Goal: Feedback & Contribution: Leave review/rating

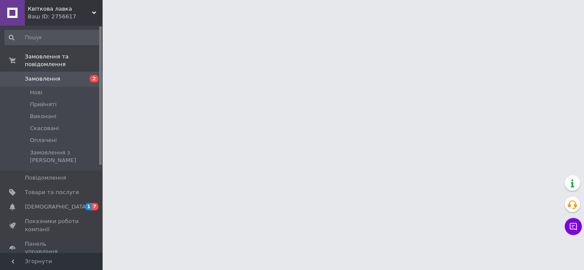
click at [81, 200] on link "Сповіщення 1 7" at bounding box center [52, 207] width 105 height 15
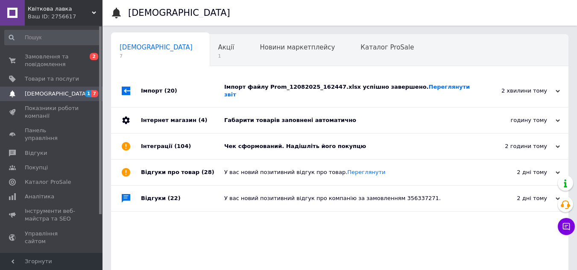
click at [351, 135] on div "Чек сформований. Надішліть його покупцю" at bounding box center [349, 147] width 250 height 26
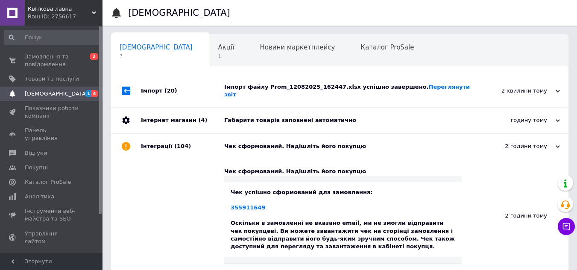
click at [384, 117] on div "Габарити товарів заповнені автоматично" at bounding box center [349, 121] width 250 height 8
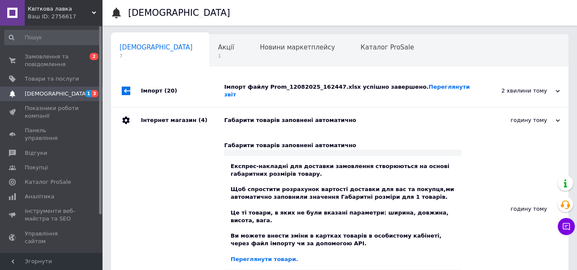
click at [376, 117] on div "Габарити товарів заповнені автоматично" at bounding box center [349, 121] width 250 height 8
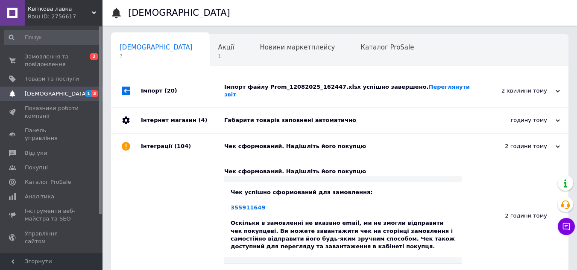
click at [328, 83] on div "Імпорт файлу Prom_12082025_162447.xlsx успішно завершено. Переглянути звіт" at bounding box center [349, 91] width 250 height 32
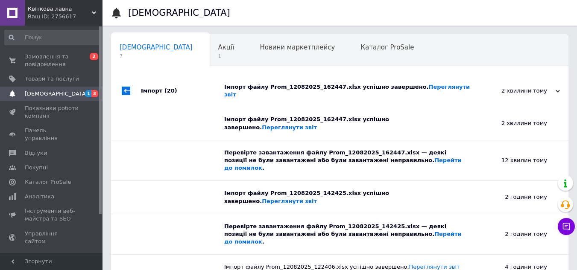
click at [329, 86] on div "Імпорт файлу Prom_12082025_162447.xlsx успішно завершено. Переглянути звіт" at bounding box center [349, 90] width 250 height 15
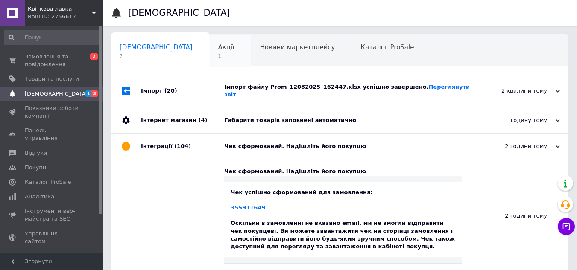
click at [210, 44] on div "Акції 1" at bounding box center [231, 51] width 42 height 32
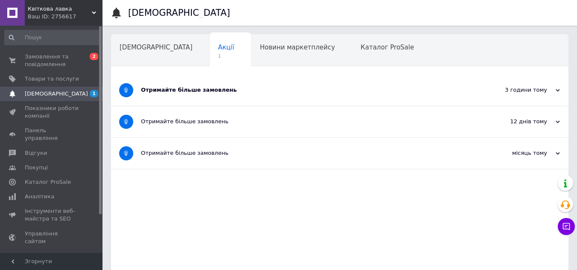
click at [220, 92] on div "Отримайте більше замовлень" at bounding box center [308, 90] width 334 height 8
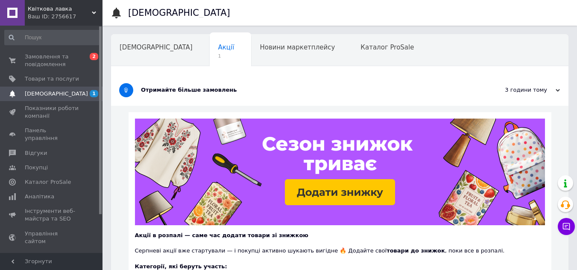
drag, startPoint x: 224, startPoint y: 89, endPoint x: 210, endPoint y: 88, distance: 13.7
click at [224, 89] on div "Отримайте більше замовлень" at bounding box center [308, 90] width 334 height 8
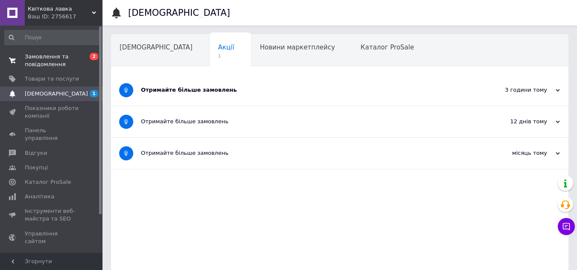
click at [23, 58] on span at bounding box center [12, 60] width 25 height 15
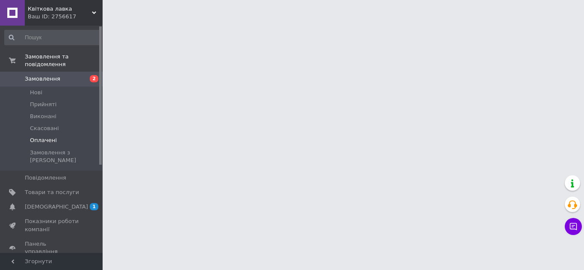
click at [67, 135] on li "Оплачені" at bounding box center [52, 141] width 105 height 12
click at [54, 135] on li "Оплачені" at bounding box center [52, 141] width 105 height 12
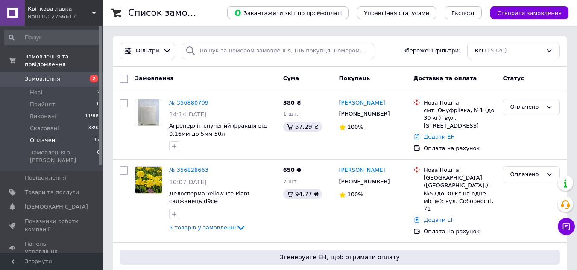
click at [40, 137] on span "Оплачені" at bounding box center [43, 141] width 27 height 8
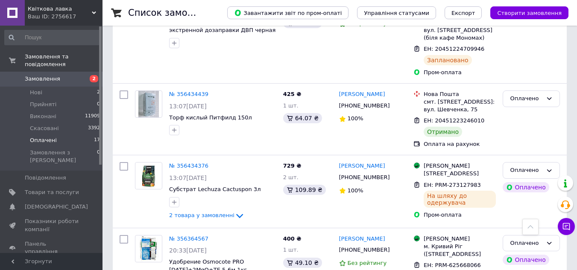
scroll to position [1321, 0]
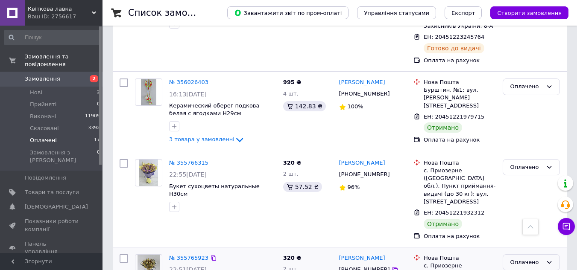
click at [520, 255] on div "Оплачено" at bounding box center [531, 263] width 57 height 17
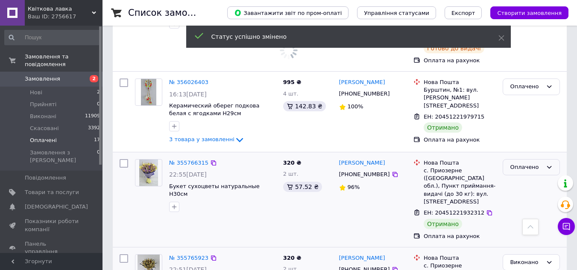
click at [523, 159] on div "Оплачено" at bounding box center [531, 167] width 57 height 17
click at [526, 193] on li "Виконано" at bounding box center [531, 201] width 56 height 16
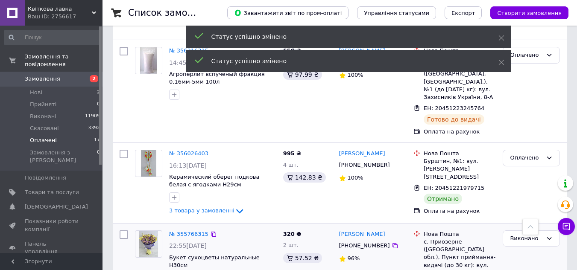
scroll to position [1227, 0]
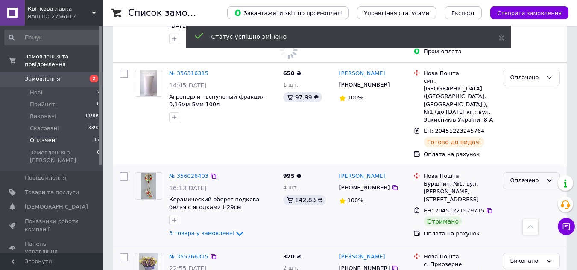
click at [531, 176] on div "Оплачено" at bounding box center [526, 180] width 32 height 9
click at [526, 206] on li "Виконано" at bounding box center [531, 214] width 56 height 16
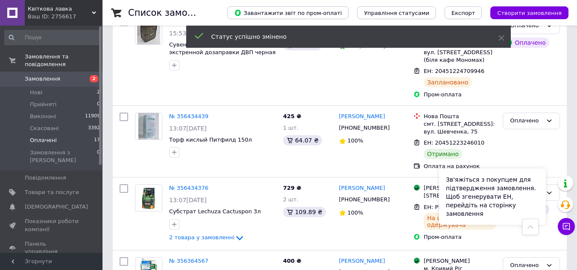
scroll to position [928, 0]
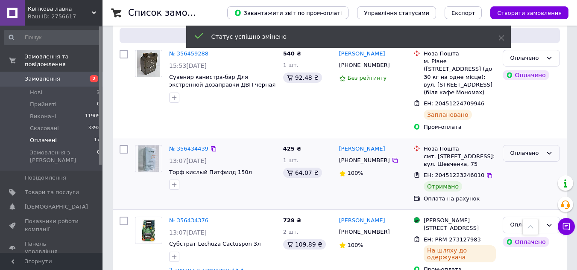
click at [537, 145] on div "Оплачено" at bounding box center [531, 153] width 57 height 17
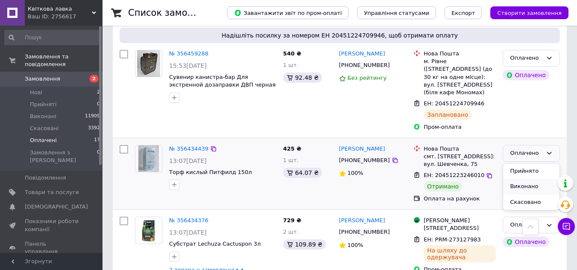
click at [536, 179] on li "Виконано" at bounding box center [531, 187] width 56 height 16
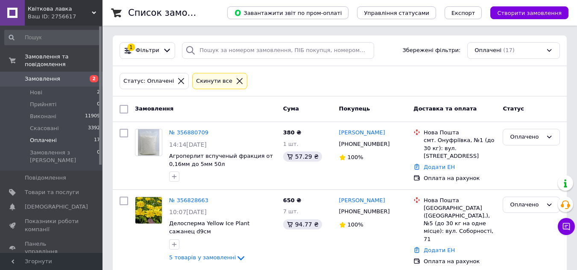
scroll to position [0, 0]
click at [185, 131] on link "№ 356880709" at bounding box center [188, 133] width 39 height 6
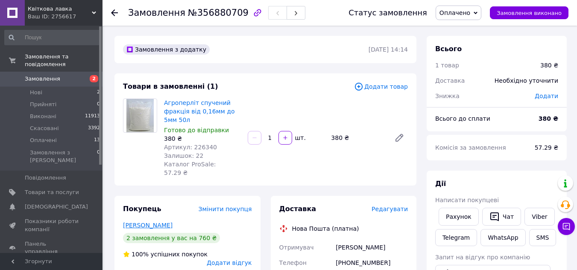
click at [154, 222] on link "[PERSON_NAME]" at bounding box center [148, 225] width 50 height 7
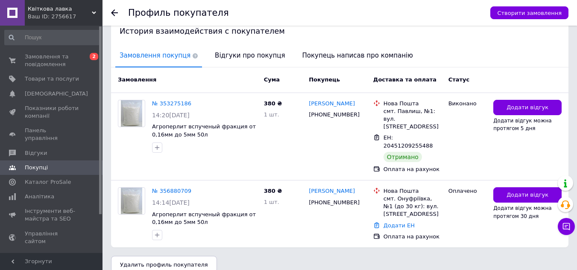
scroll to position [181, 0]
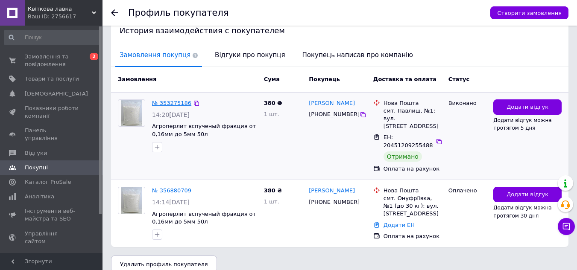
click at [178, 100] on link "№ 353275186" at bounding box center [171, 103] width 39 height 6
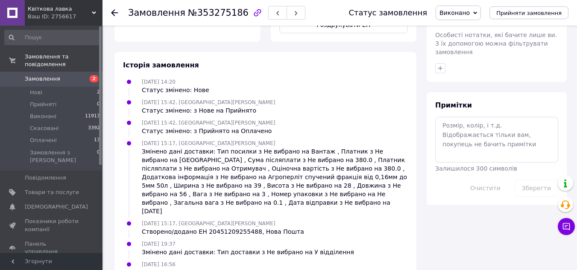
scroll to position [424, 0]
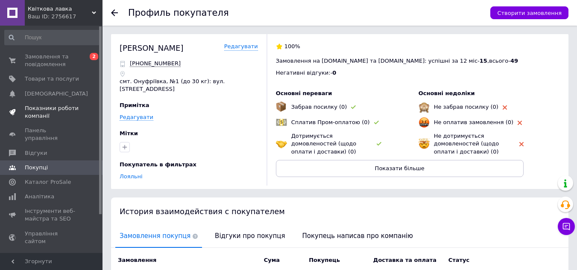
click at [44, 108] on span "Показники роботи компанії" at bounding box center [52, 112] width 54 height 15
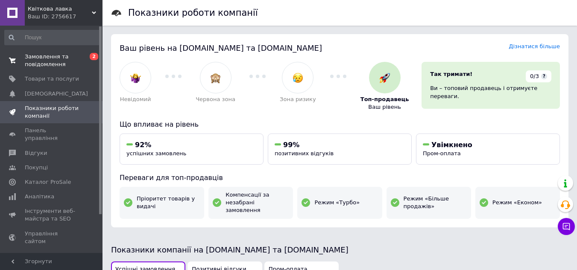
click at [77, 55] on span "Замовлення та повідомлення" at bounding box center [52, 60] width 54 height 15
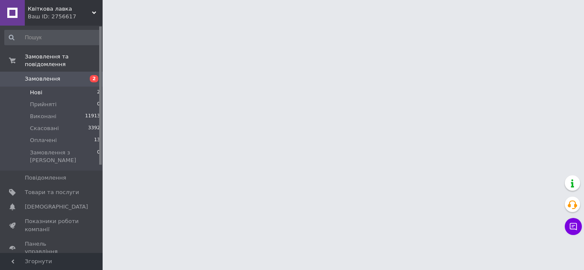
click at [82, 88] on li "Нові 2" at bounding box center [52, 93] width 105 height 12
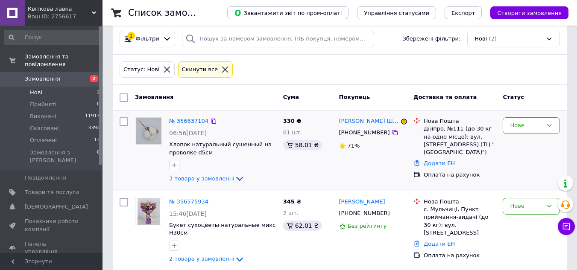
scroll to position [24, 0]
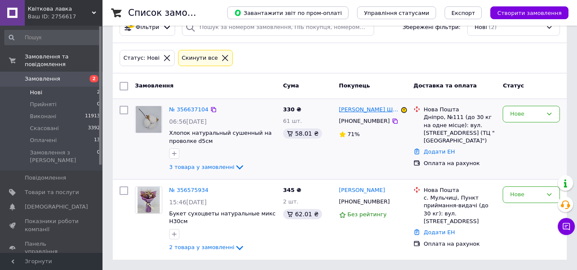
click at [369, 111] on link "[PERSON_NAME] Школа" at bounding box center [369, 110] width 60 height 8
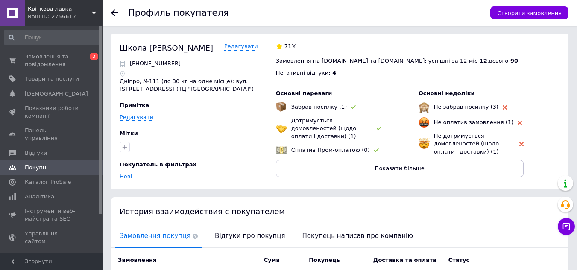
scroll to position [120, 0]
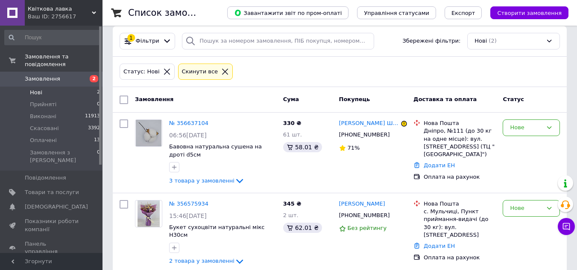
scroll to position [15, 0]
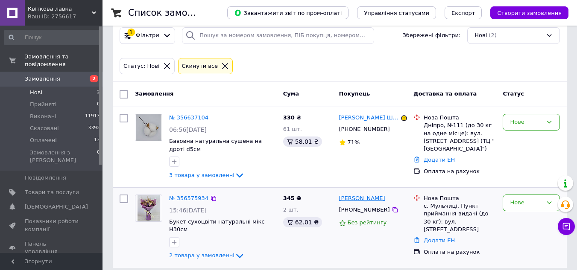
click at [379, 196] on link "[PERSON_NAME]" at bounding box center [362, 199] width 46 height 8
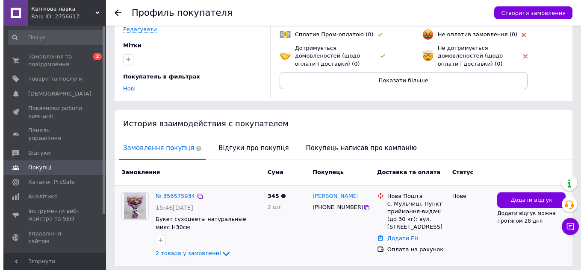
scroll to position [118, 0]
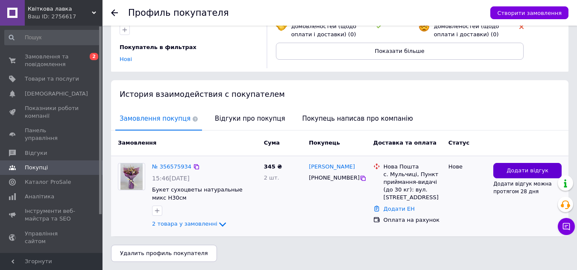
click at [520, 176] on button "Додати відгук" at bounding box center [528, 171] width 68 height 16
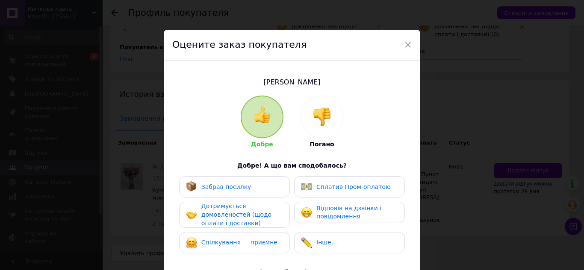
click at [296, 128] on div "Добре Погано" at bounding box center [292, 122] width 103 height 53
click at [322, 126] on img at bounding box center [321, 117] width 19 height 19
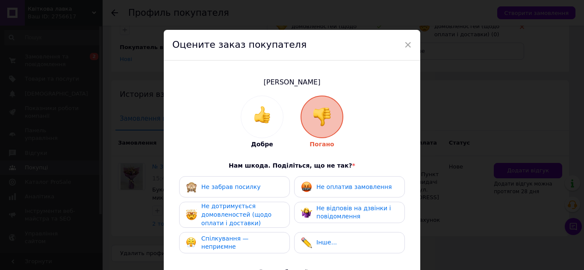
click at [334, 177] on div "Не оплатив замовлення" at bounding box center [349, 186] width 111 height 21
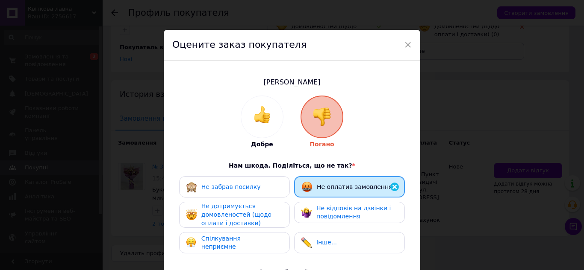
click at [227, 213] on span "Не дотримується домовленостей (щодо оплати і доставки)" at bounding box center [236, 215] width 70 height 24
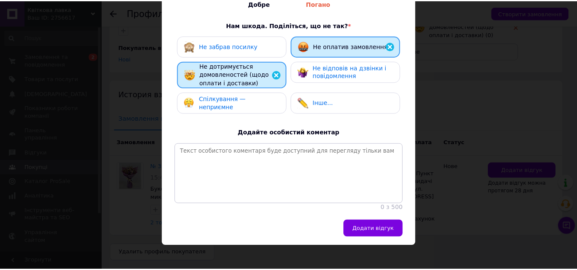
scroll to position [154, 0]
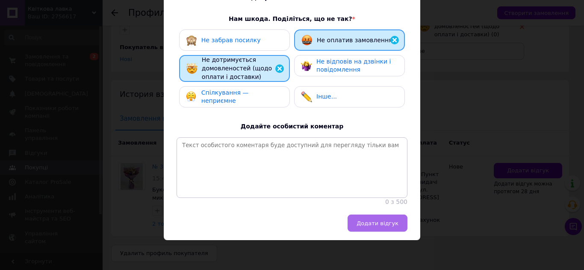
click at [400, 223] on button "Додати відгук" at bounding box center [377, 223] width 60 height 17
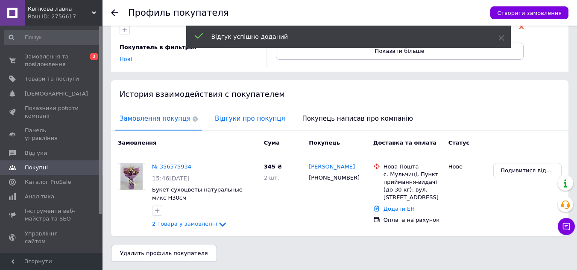
click at [262, 126] on span "Відгуки про покупця" at bounding box center [250, 119] width 79 height 22
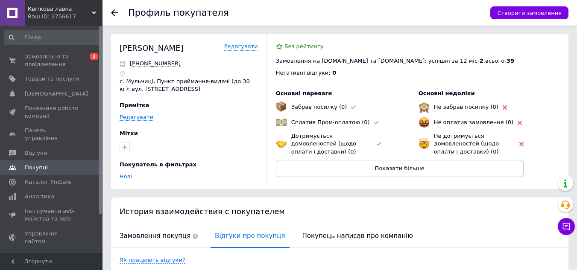
scroll to position [128, 0]
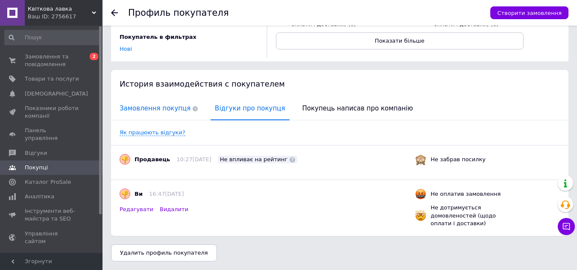
click at [154, 109] on span "Замовлення покупця" at bounding box center [158, 109] width 87 height 22
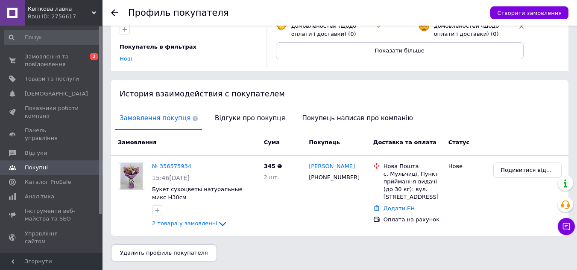
scroll to position [118, 0]
click at [66, 64] on span "Замовлення та повідомлення" at bounding box center [52, 60] width 54 height 15
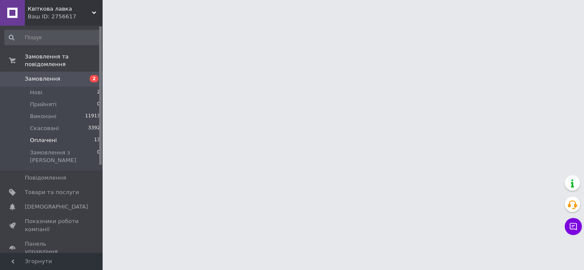
click at [83, 135] on li "Оплачені 13" at bounding box center [52, 141] width 105 height 12
click at [85, 135] on li "Оплачені 13" at bounding box center [52, 141] width 105 height 12
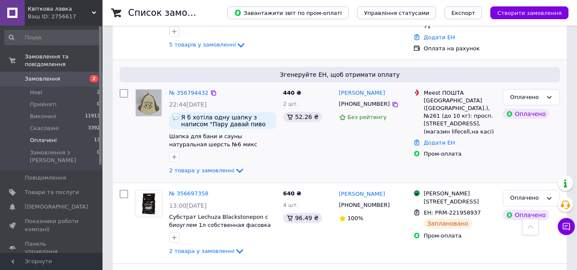
scroll to position [299, 0]
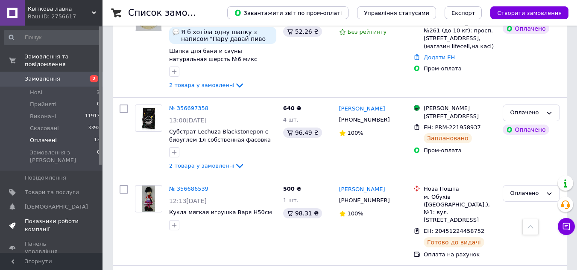
click at [53, 218] on span "Показники роботи компанії" at bounding box center [52, 225] width 54 height 15
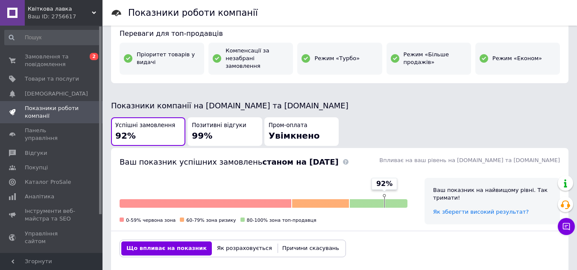
scroll to position [171, 0]
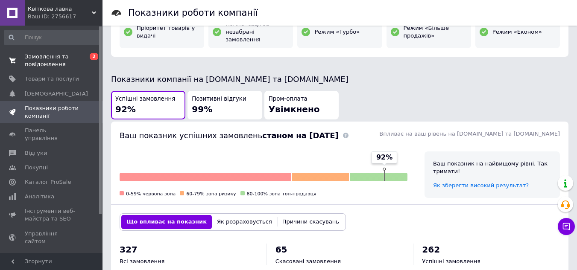
click at [53, 59] on span "Замовлення та повідомлення" at bounding box center [52, 60] width 54 height 15
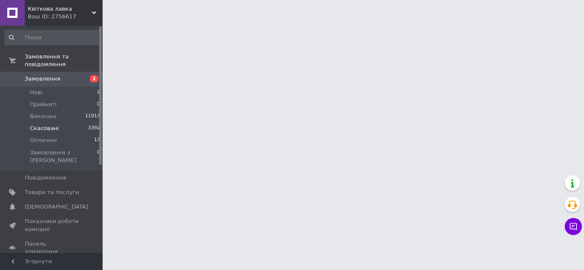
click at [61, 124] on li "Скасовані 3392" at bounding box center [52, 129] width 105 height 12
click at [65, 123] on li "Скасовані 3392" at bounding box center [52, 129] width 105 height 12
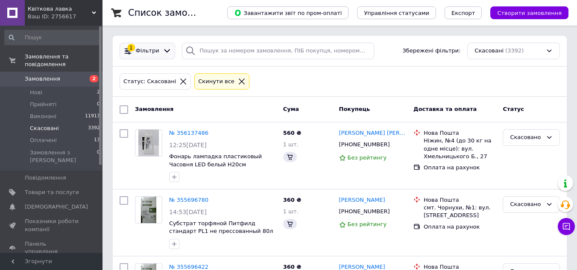
click at [163, 50] on icon at bounding box center [167, 51] width 9 height 9
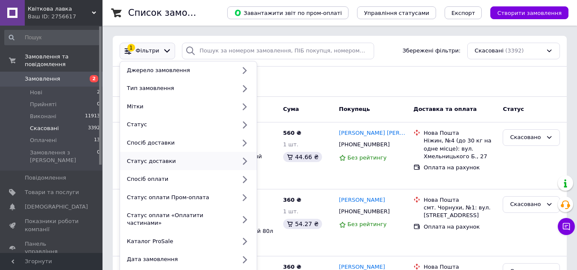
click at [187, 158] on div "Статус доставки" at bounding box center [179, 162] width 112 height 8
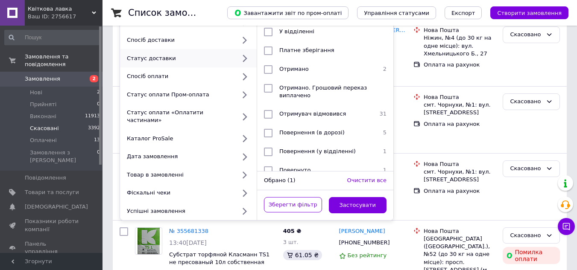
scroll to position [128, 0]
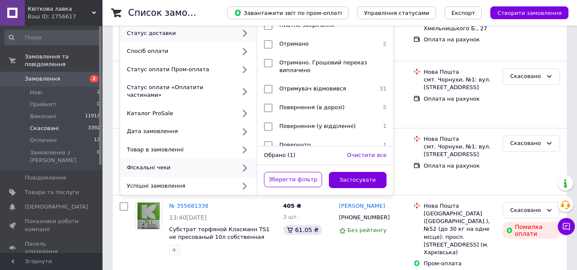
click at [190, 164] on div "Фіскальні чеки" at bounding box center [179, 168] width 112 height 8
click at [191, 182] on div "Успішні замовлення" at bounding box center [179, 186] width 112 height 8
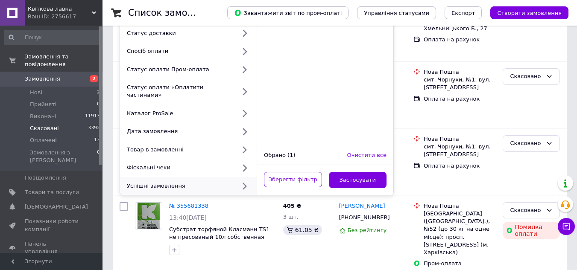
click at [217, 182] on div "Успішні замовлення" at bounding box center [179, 186] width 112 height 8
click at [241, 181] on icon at bounding box center [244, 186] width 11 height 11
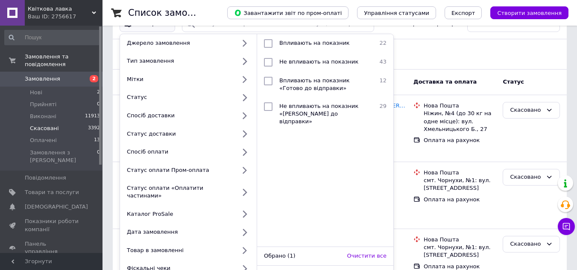
scroll to position [0, 0]
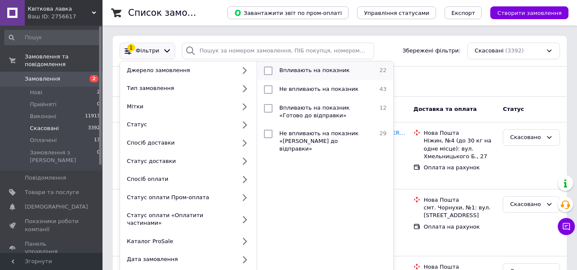
click at [273, 71] on div at bounding box center [268, 71] width 15 height 9
checkbox input "true"
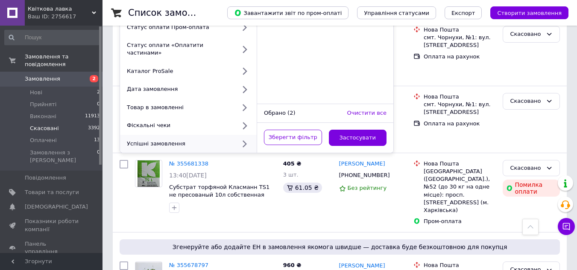
scroll to position [171, 0]
click at [350, 123] on div "Зберегти фільтр Застосувати" at bounding box center [325, 138] width 136 height 30
click at [352, 129] on button "Застосувати" at bounding box center [358, 137] width 58 height 17
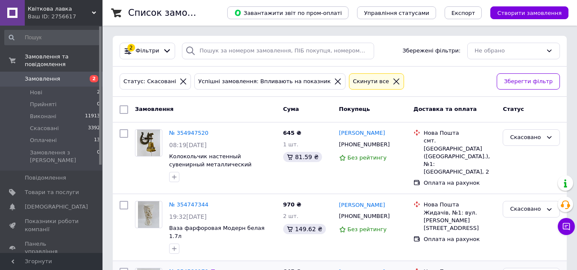
scroll to position [43, 0]
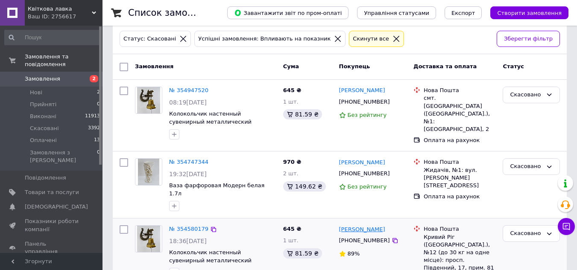
click at [376, 226] on link "[PERSON_NAME]" at bounding box center [362, 230] width 46 height 8
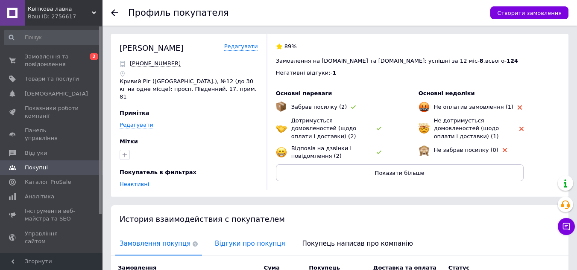
click at [226, 235] on span "Відгуки про покупця" at bounding box center [250, 244] width 79 height 22
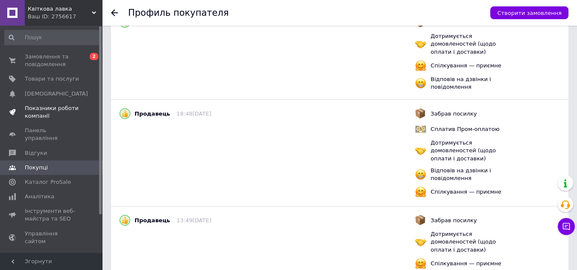
scroll to position [359, 0]
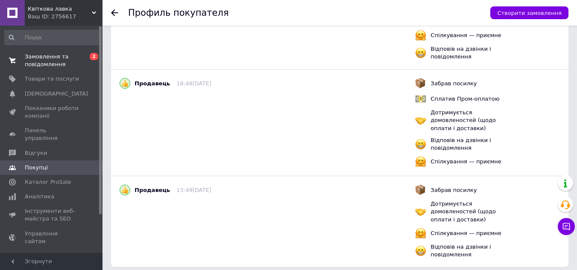
click at [60, 59] on span "Замовлення та повідомлення" at bounding box center [52, 60] width 54 height 15
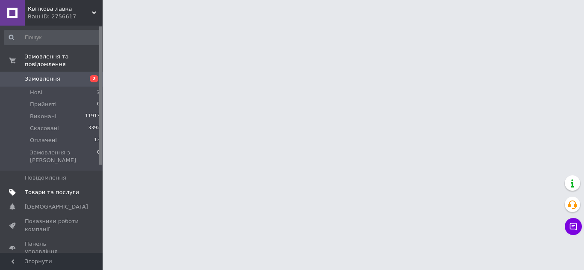
click at [60, 189] on span "Товари та послуги" at bounding box center [52, 193] width 54 height 8
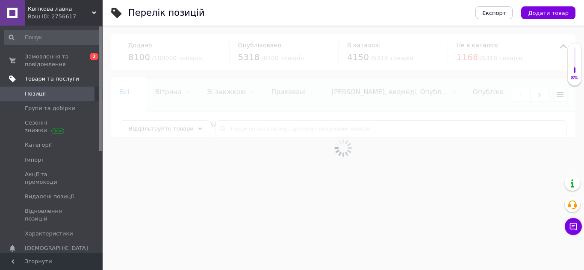
click at [36, 80] on span "Товари та послуги" at bounding box center [52, 79] width 54 height 8
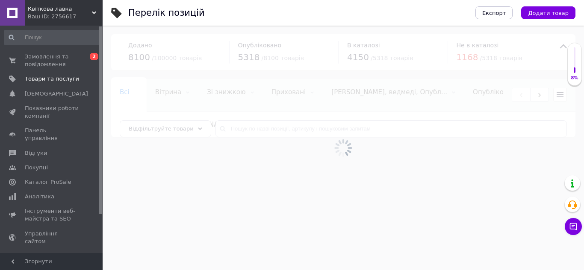
click at [34, 150] on span "Відгуки" at bounding box center [36, 154] width 22 height 8
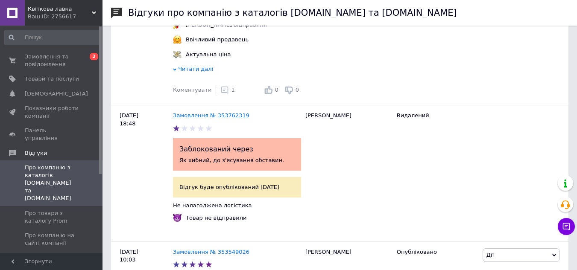
scroll to position [1752, 0]
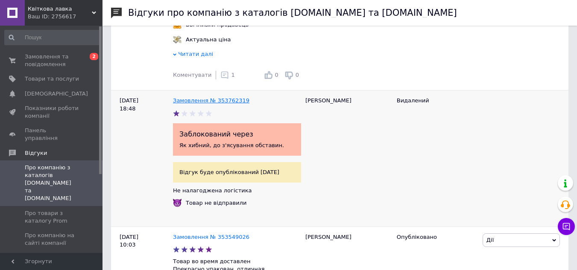
click at [206, 104] on link "Замовлення № 353762319" at bounding box center [211, 100] width 76 height 6
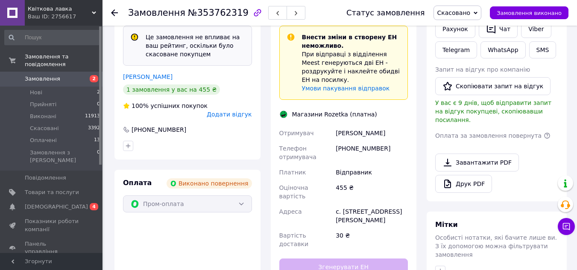
scroll to position [163, 0]
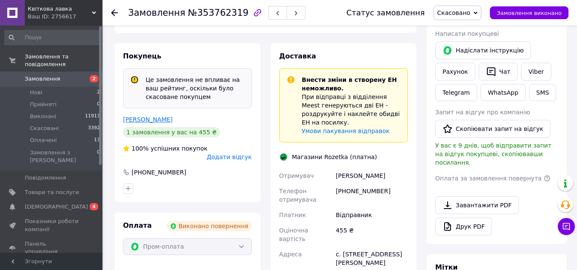
click at [151, 120] on link "Мазепа Людмила" at bounding box center [148, 119] width 50 height 7
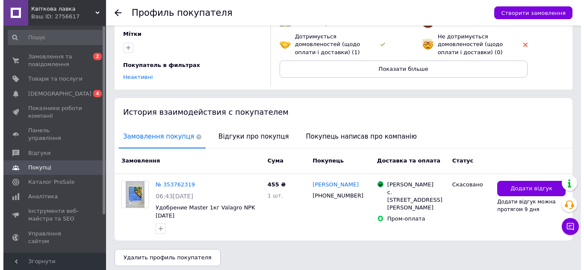
scroll to position [100, 0]
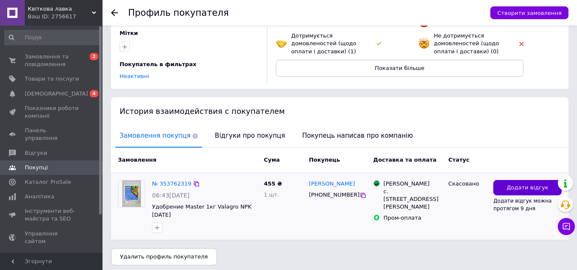
click at [521, 184] on span "Додати відгук" at bounding box center [528, 188] width 42 height 8
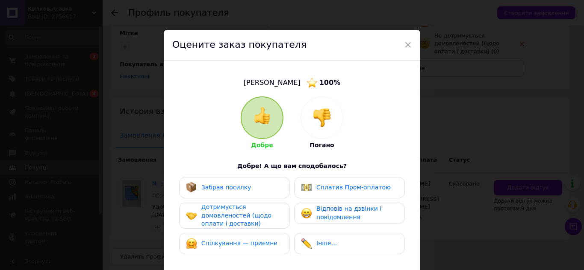
click at [333, 131] on div at bounding box center [322, 118] width 42 height 42
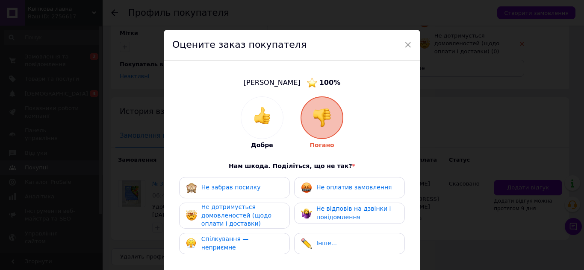
scroll to position [43, 0]
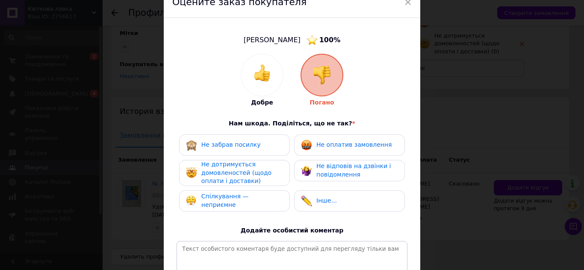
click at [270, 194] on div "Спілкування — неприємне" at bounding box center [234, 201] width 111 height 21
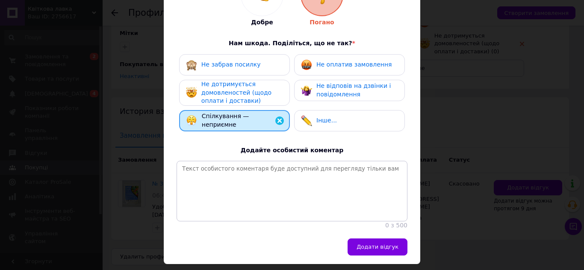
scroll to position [128, 0]
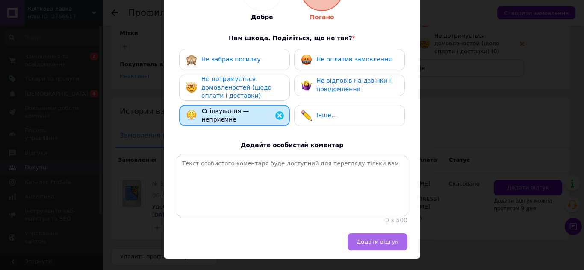
click at [398, 251] on button "Додати відгук" at bounding box center [377, 242] width 60 height 17
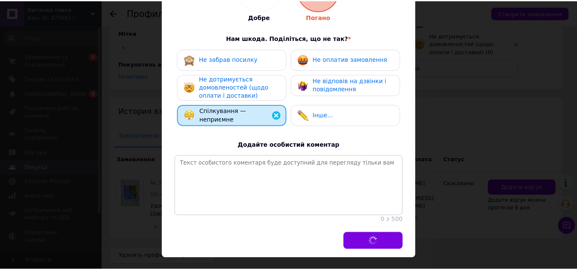
scroll to position [93, 0]
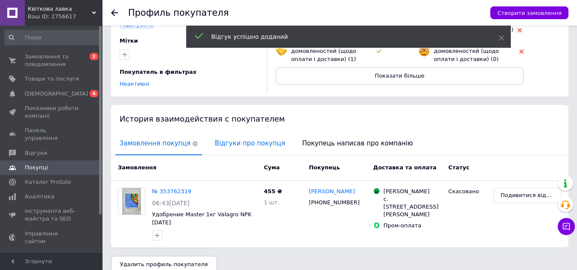
click at [237, 143] on span "Відгуки про покупця" at bounding box center [250, 144] width 79 height 22
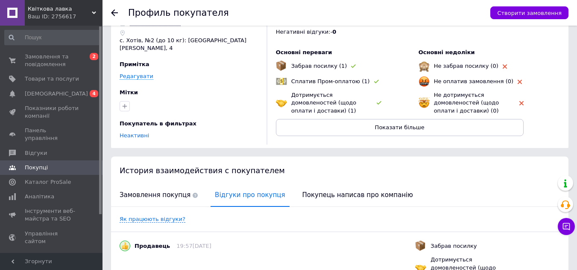
scroll to position [0, 0]
